Goal: Transaction & Acquisition: Purchase product/service

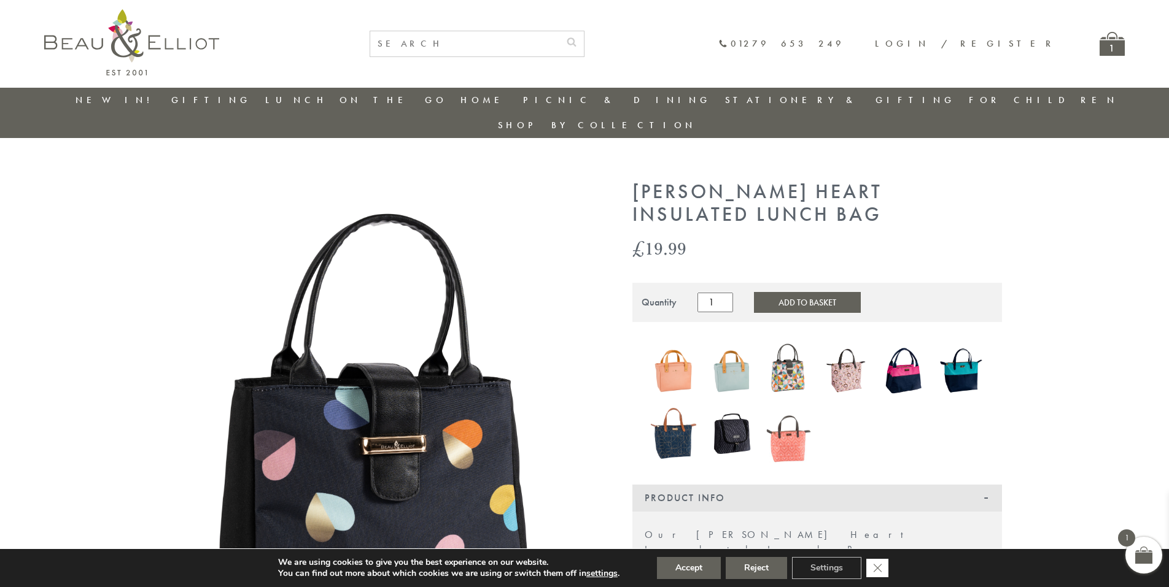
click at [878, 568] on icon "Close GDPR Cookie Banner" at bounding box center [877, 568] width 22 height 18
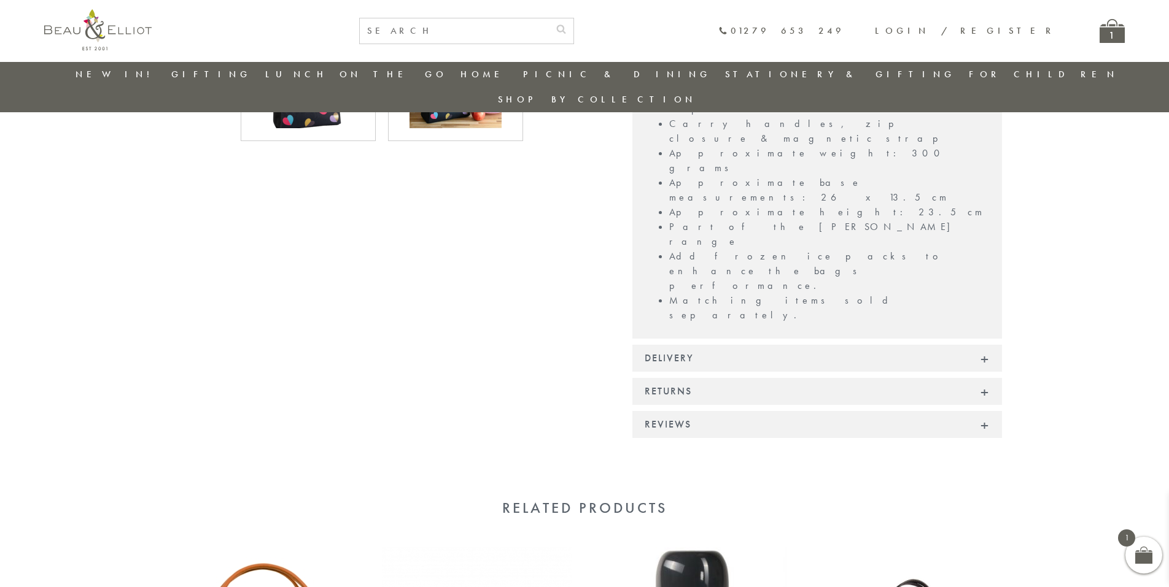
scroll to position [980, 0]
